Goal: Navigation & Orientation: Understand site structure

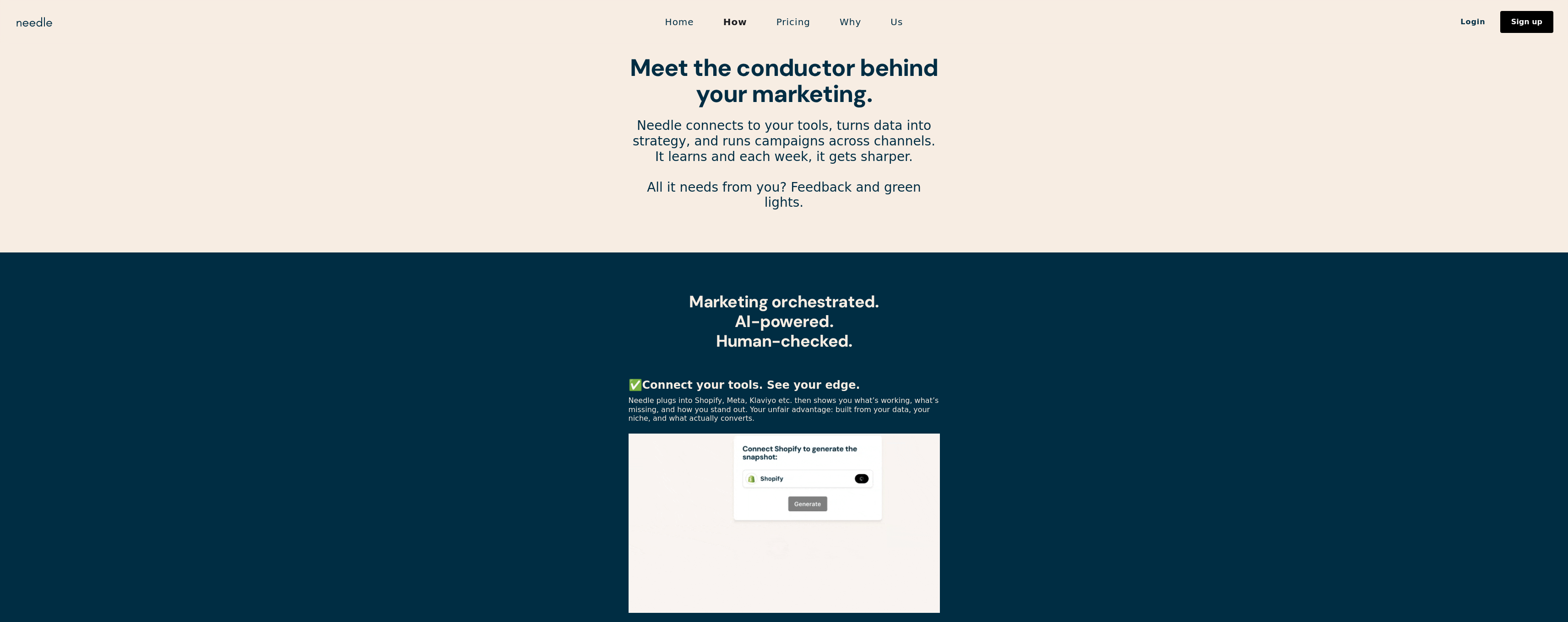
click at [888, 23] on link "Us" at bounding box center [896, 22] width 42 height 19
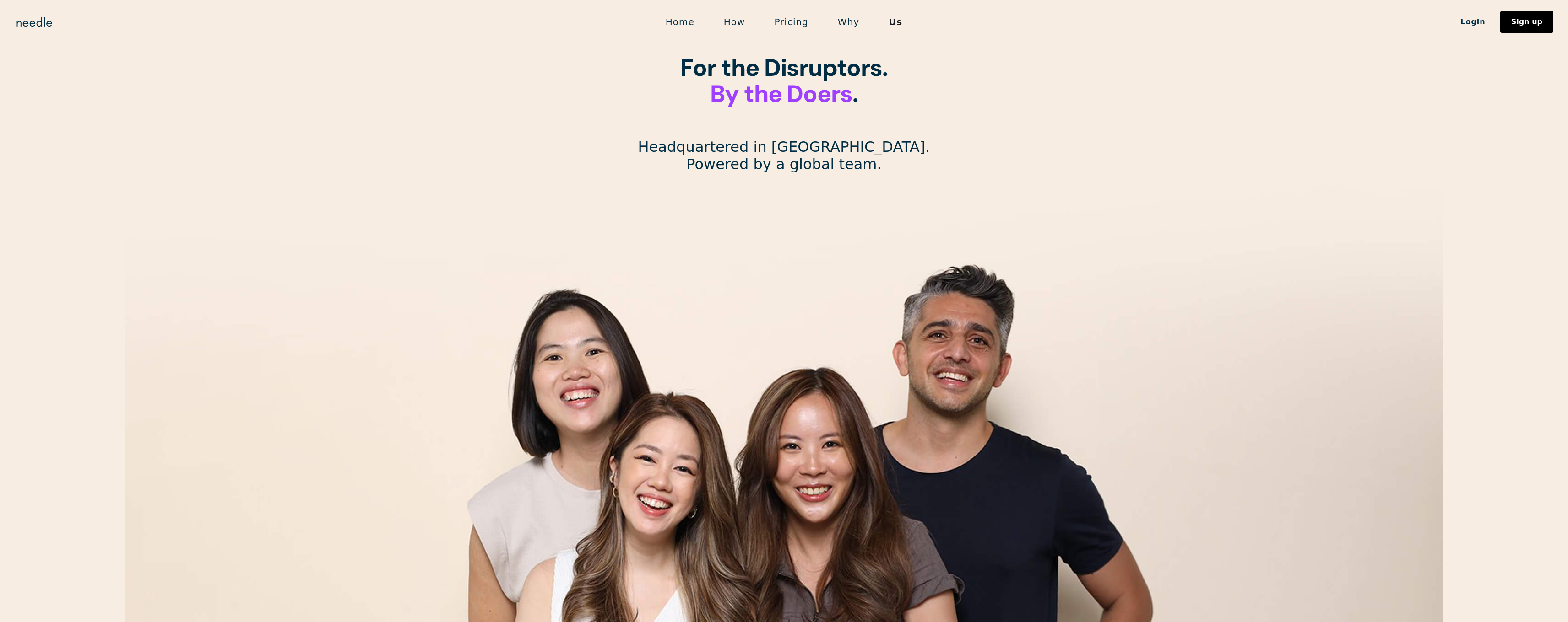
click at [859, 26] on link "Why" at bounding box center [849, 22] width 51 height 19
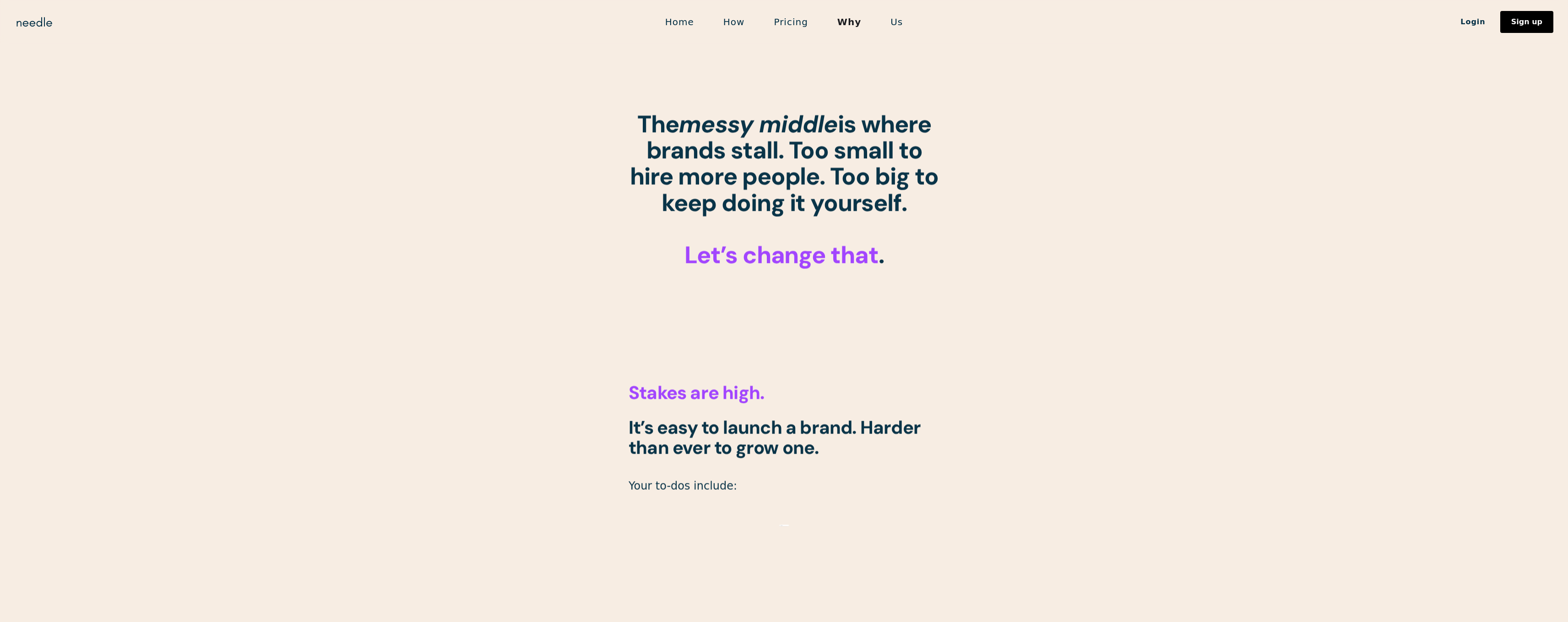
click at [802, 24] on link "Pricing" at bounding box center [791, 22] width 63 height 19
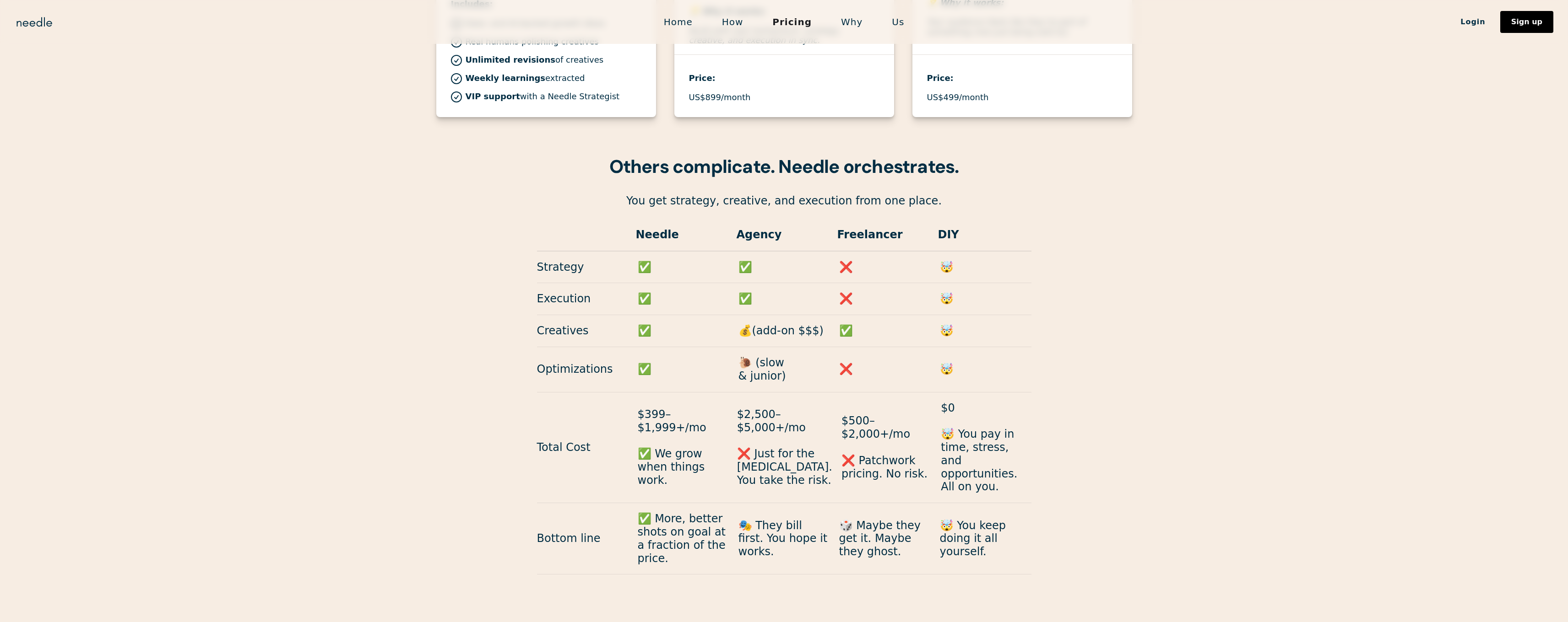
scroll to position [1398, 0]
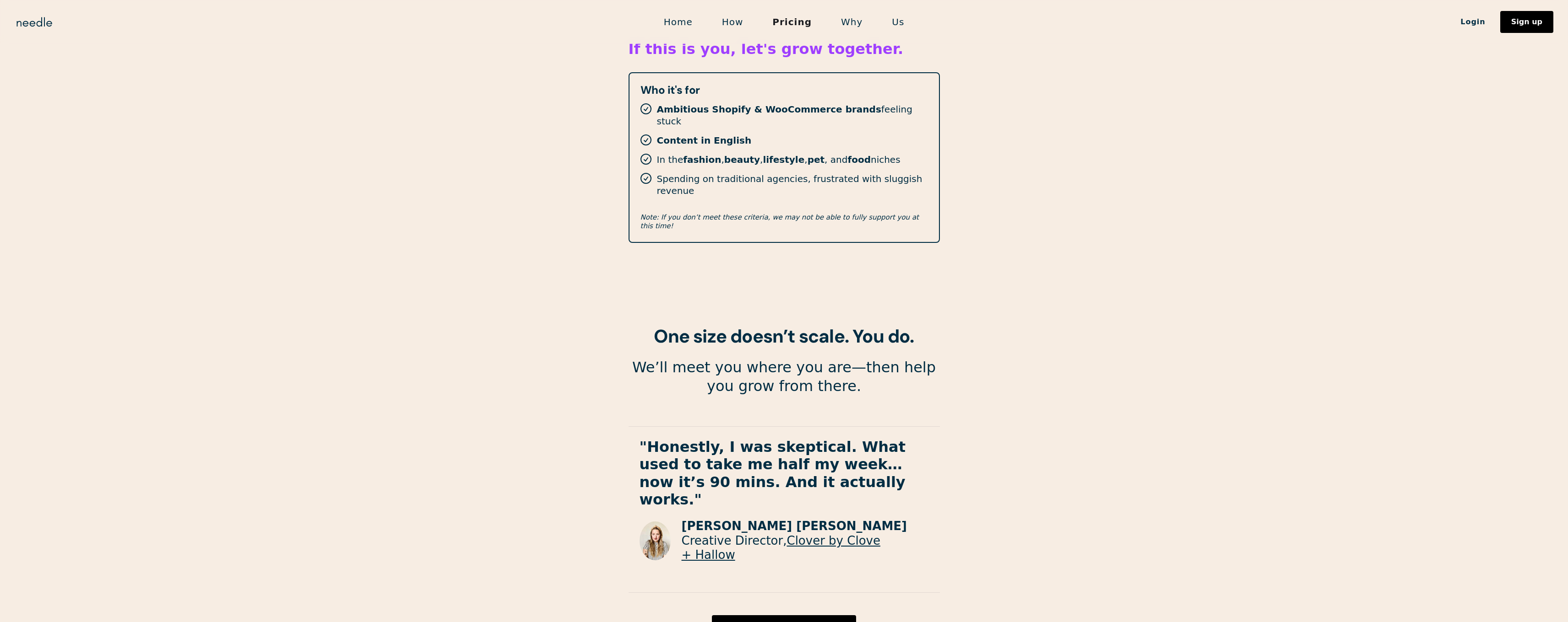
click at [826, 534] on link "Clover by Clove + Hallow" at bounding box center [781, 548] width 198 height 28
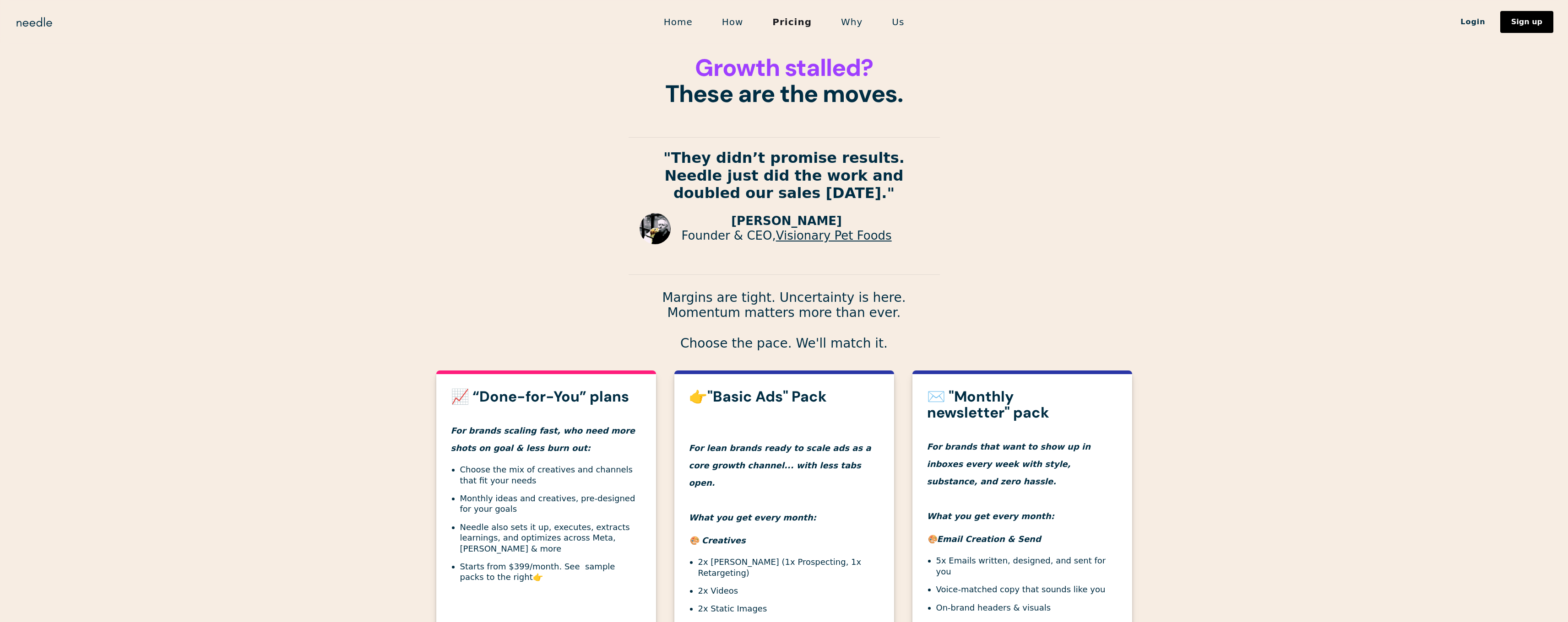
scroll to position [94, 0]
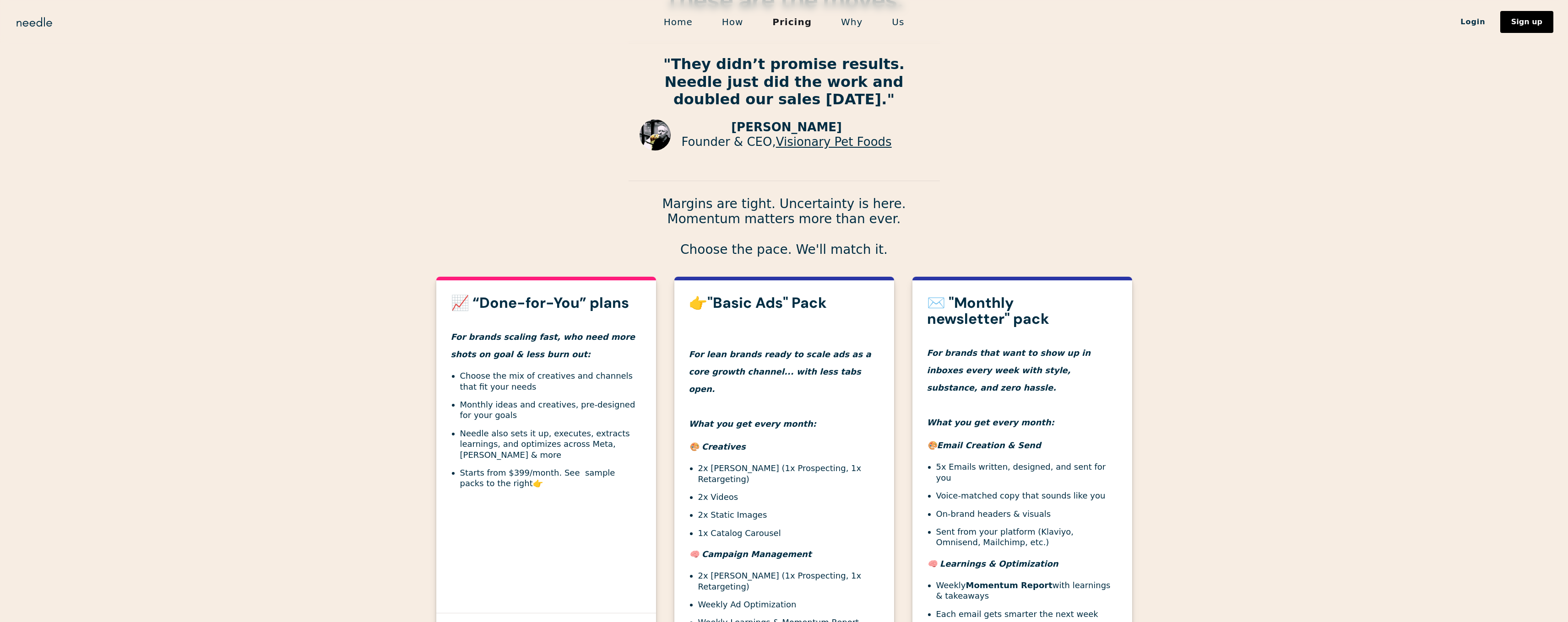
click at [922, 23] on div "Home How Pricing Why Us Login Sign up" at bounding box center [784, 22] width 1568 height 22
click at [907, 22] on link "Us" at bounding box center [898, 22] width 42 height 19
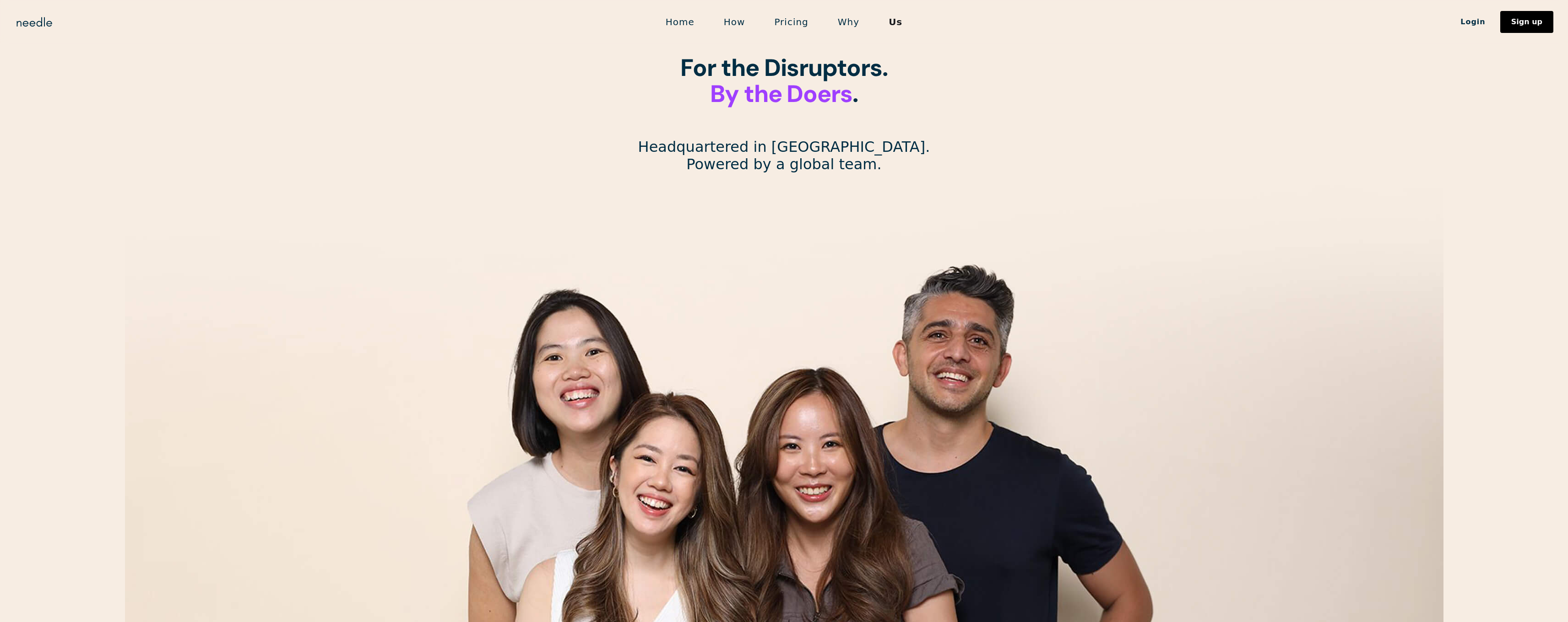
click at [688, 22] on link "Home" at bounding box center [680, 22] width 58 height 19
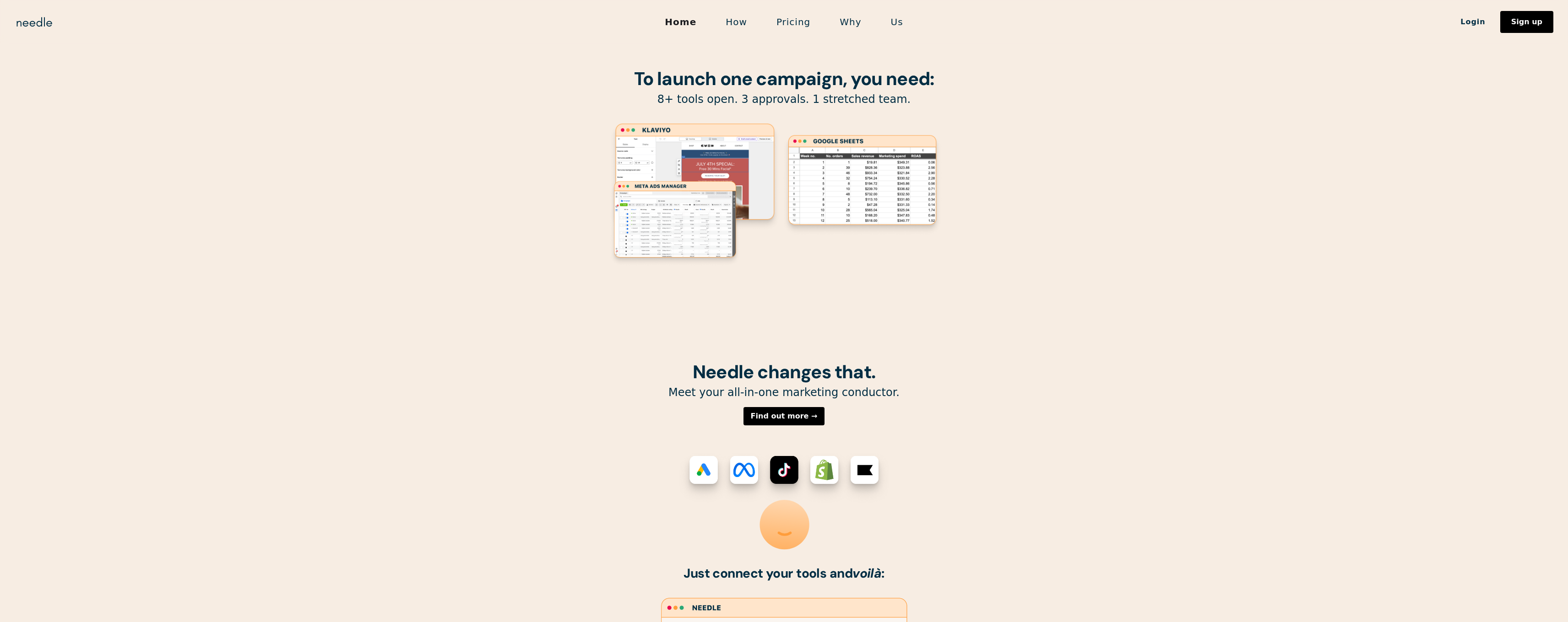
click at [1019, 215] on section "To launch one campaign, you need: 8+ tools open. 3 approvals. 1 stretched team." at bounding box center [784, 181] width 1568 height 362
